Goal: Information Seeking & Learning: Learn about a topic

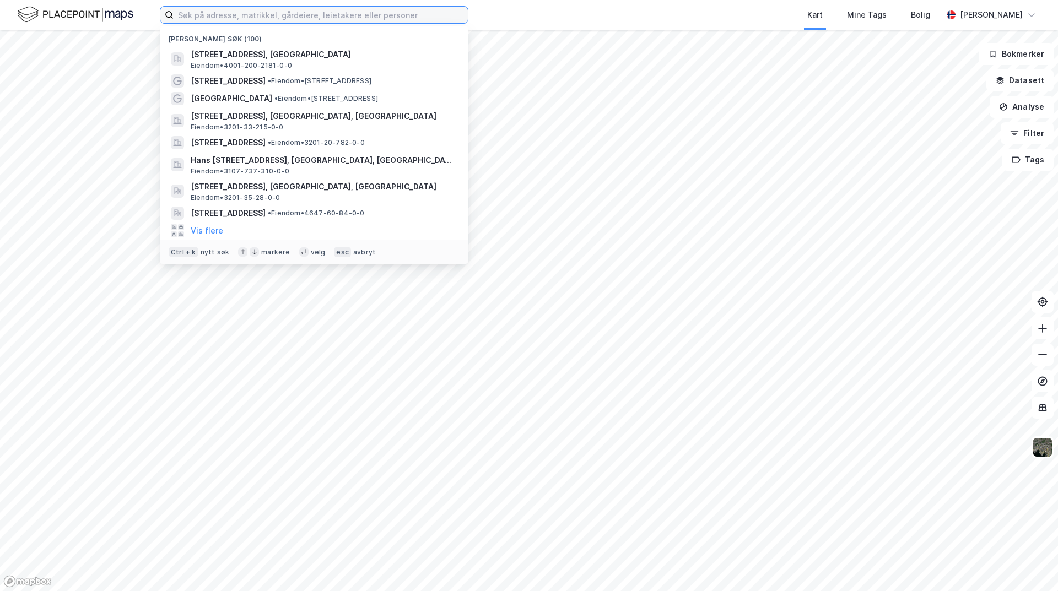
click at [242, 19] on input at bounding box center [321, 15] width 294 height 17
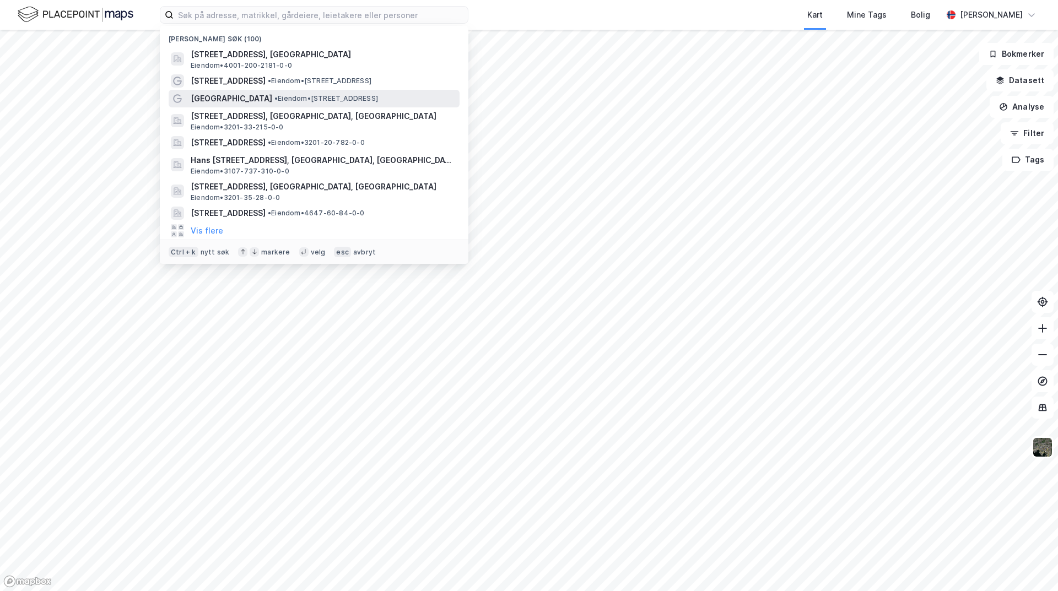
click at [230, 98] on span "[GEOGRAPHIC_DATA]" at bounding box center [232, 98] width 82 height 13
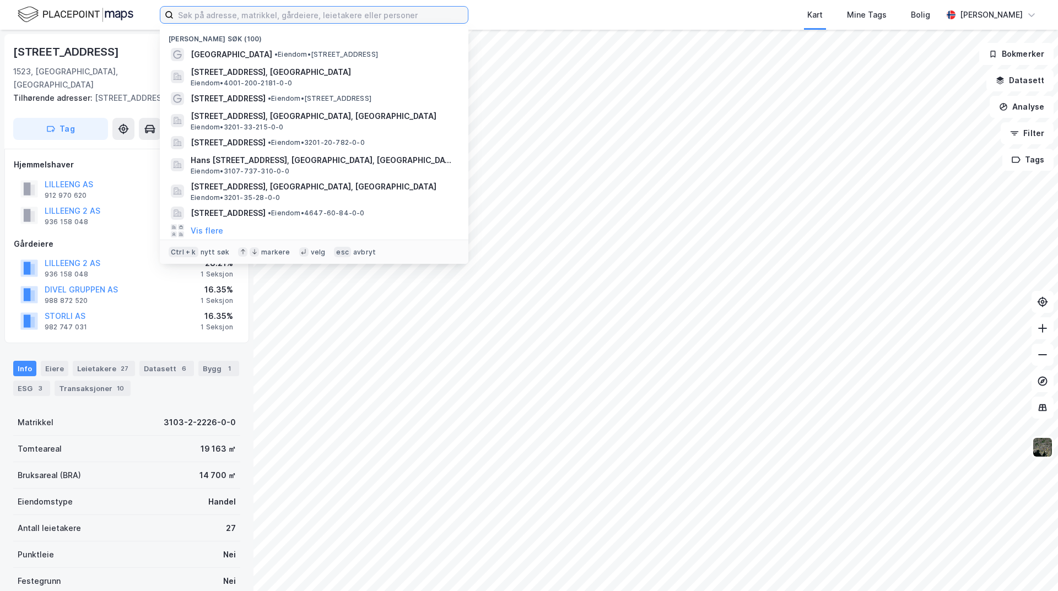
click at [234, 10] on input at bounding box center [321, 15] width 294 height 17
click at [311, 17] on input at bounding box center [321, 15] width 294 height 17
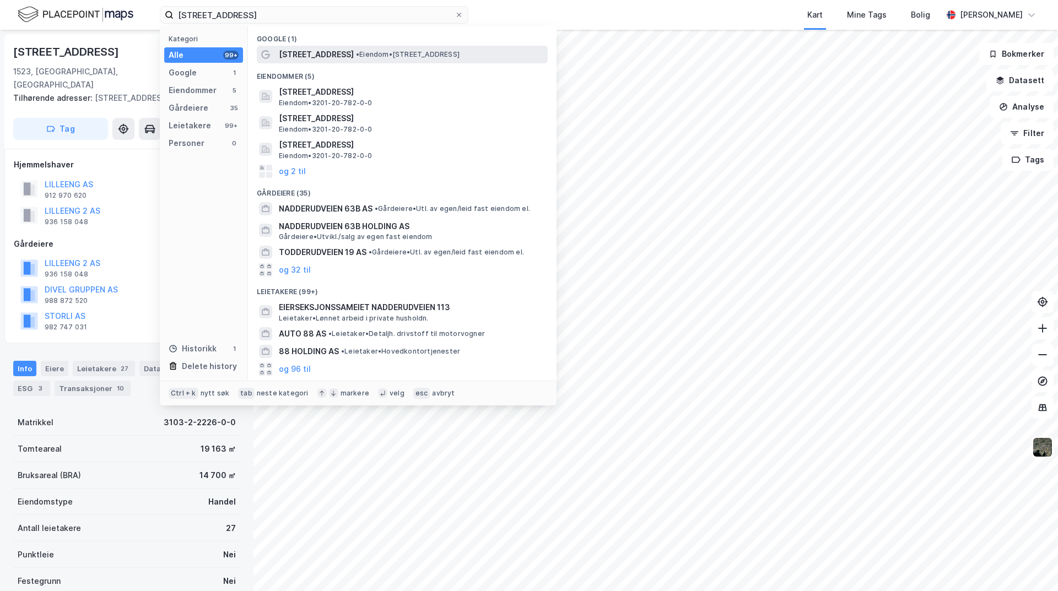
click at [359, 55] on span "•" at bounding box center [357, 54] width 3 height 8
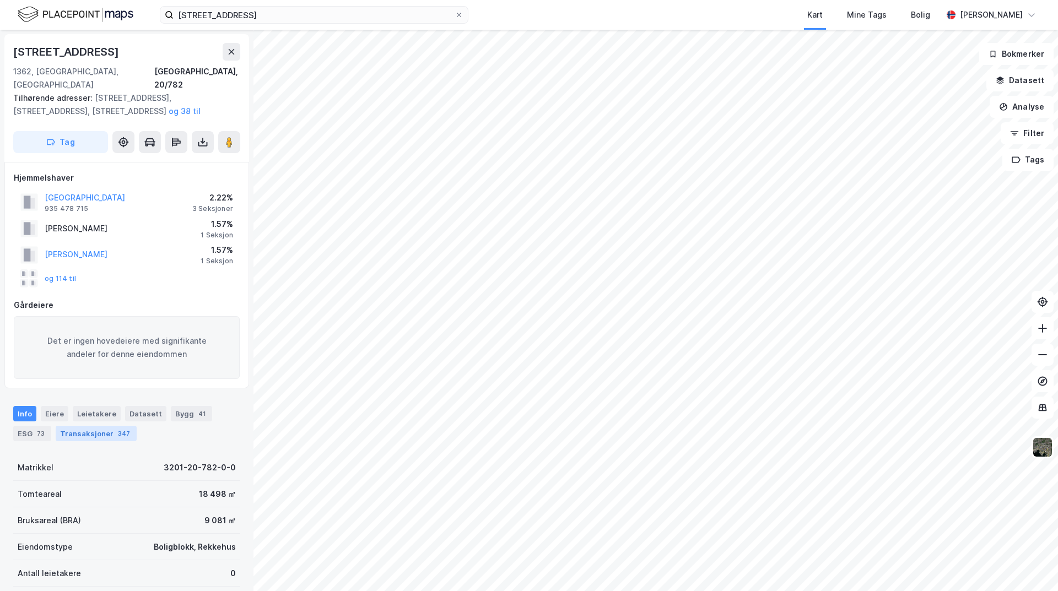
click at [100, 426] on div "Transaksjoner 347" at bounding box center [96, 433] width 81 height 15
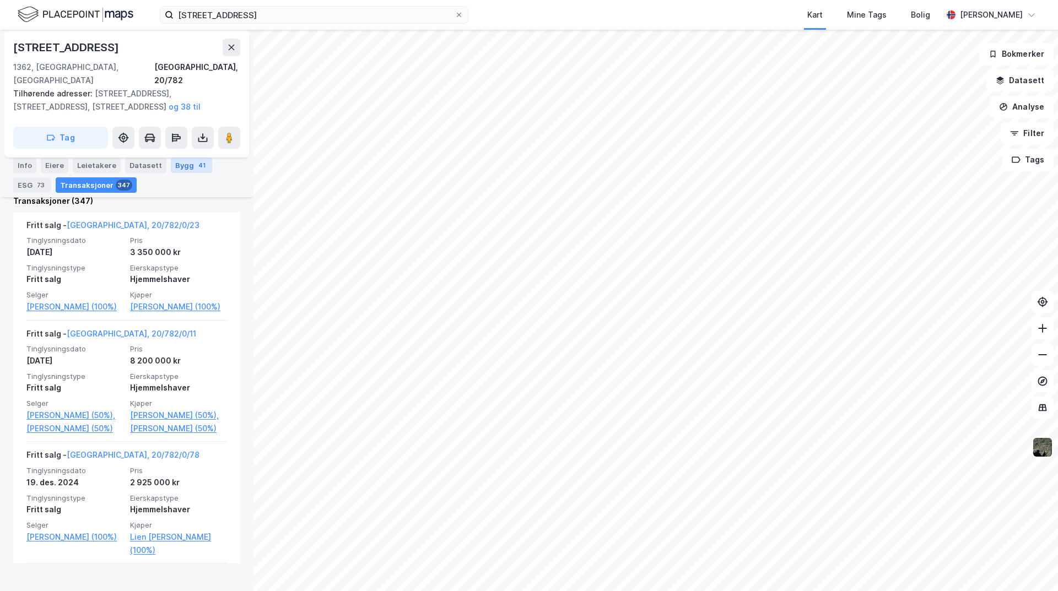
scroll to position [442, 0]
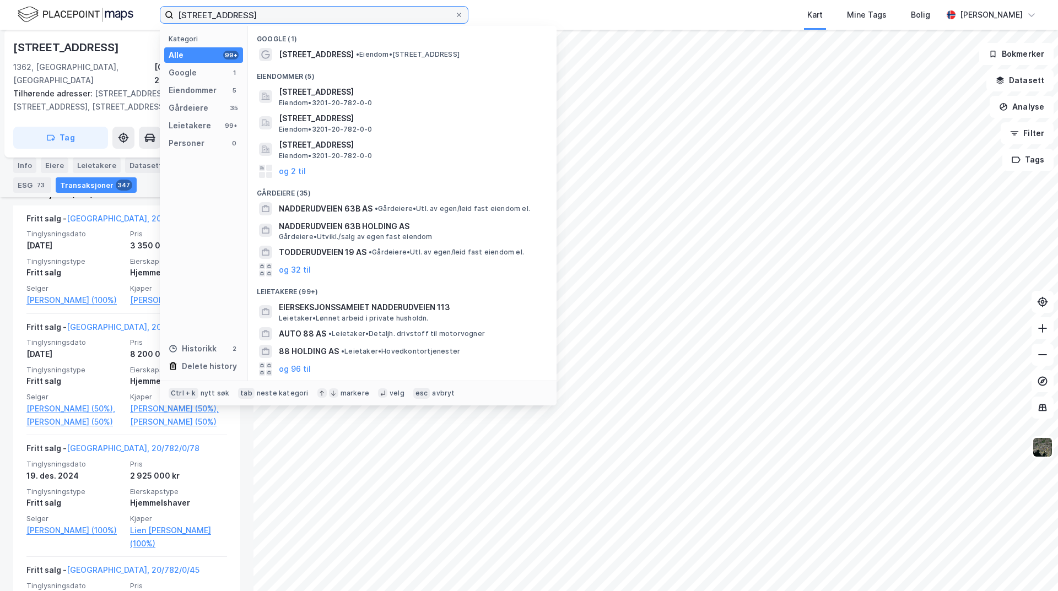
drag, startPoint x: 345, startPoint y: 14, endPoint x: 91, endPoint y: -9, distance: 254.5
click at [91, 0] on html "nadderudveien 88 Kategori Alle 99+ Google 1 Eiendommer 5 Gårdeiere 35 Leietaker…" at bounding box center [529, 295] width 1058 height 591
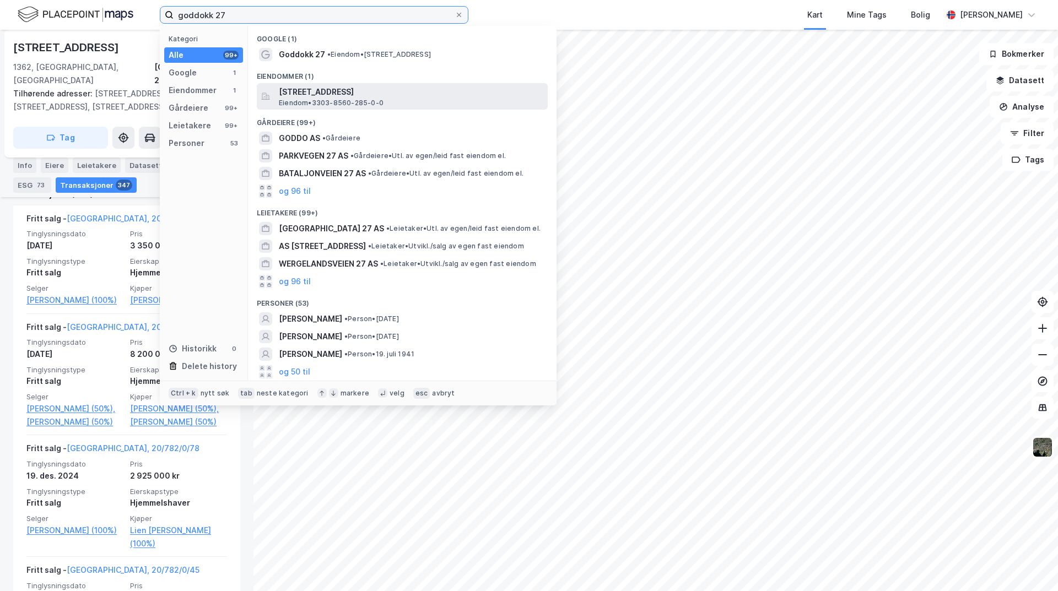
type input "goddokk 27"
click at [356, 93] on span "[STREET_ADDRESS]" at bounding box center [411, 91] width 264 height 13
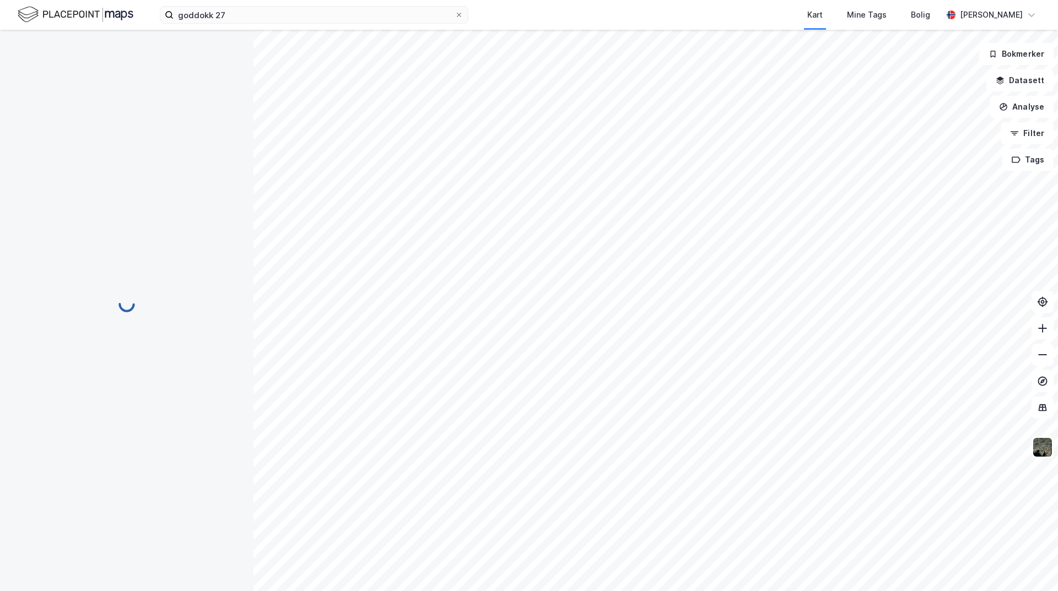
scroll to position [20, 0]
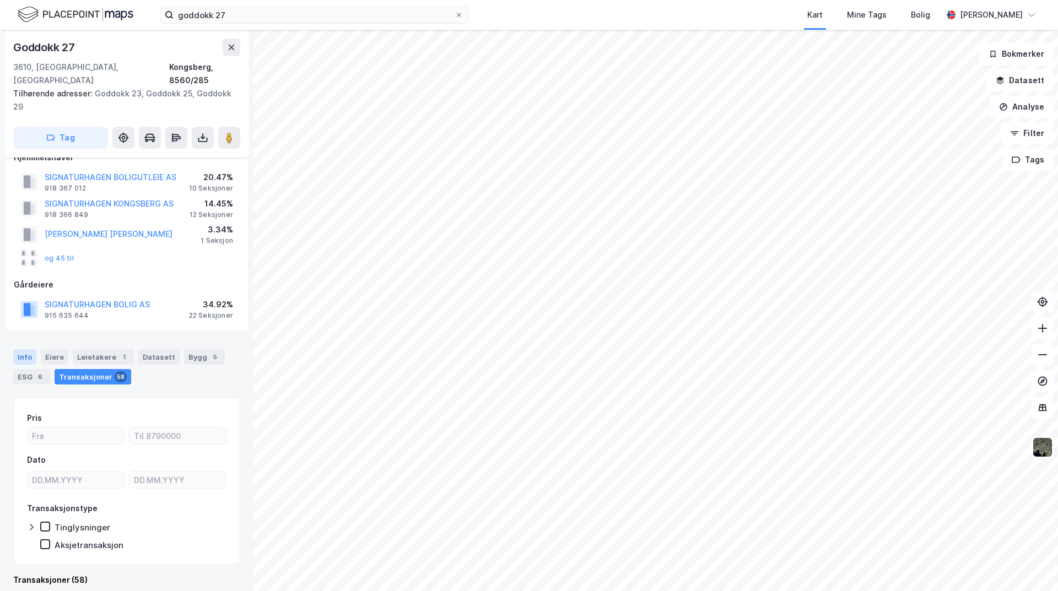
click at [29, 349] on div "Info" at bounding box center [24, 356] width 23 height 15
